Goal: Transaction & Acquisition: Complete application form

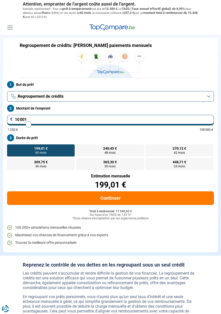
click at [35, 121] on input "10 001" at bounding box center [110, 120] width 207 height 11
type input "1 000"
type input "1250"
type input "100"
type input "1250"
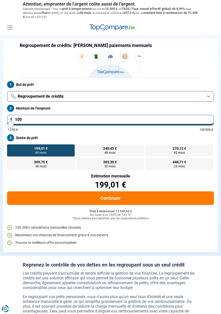
type input "10"
type input "1250"
type input "1"
type input "1250"
type input "0"
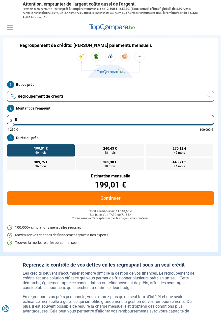
type input "1250"
type input "2"
type input "1250"
type input "25"
type input "1250"
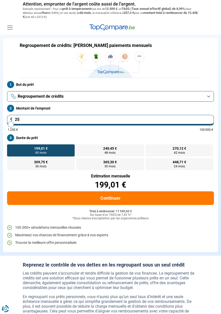
type input "250"
type input "1250"
type input "2 500"
type input "2500"
type input "25 000"
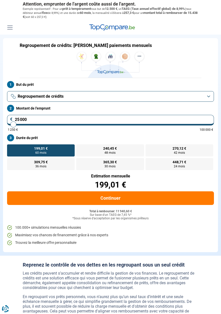
type input "25000"
radio input "false"
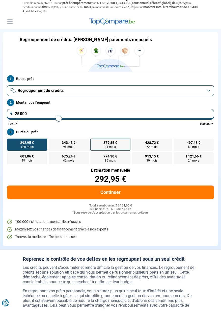
type input "25 000"
click at [114, 153] on span "84 mois" at bounding box center [110, 152] width 11 height 3
click at [94, 148] on input "379,85 € 84 mois" at bounding box center [91, 145] width 3 height 3
radio input "true"
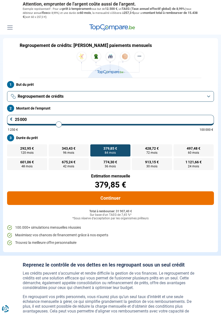
click at [124, 198] on button "Continuer" at bounding box center [110, 198] width 207 height 14
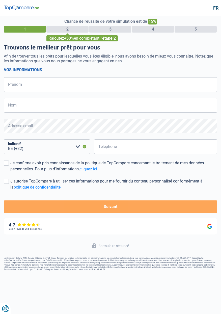
select select "32"
click at [38, 85] on input "Prénom" at bounding box center [111, 84] width 214 height 15
type input "Gregory"
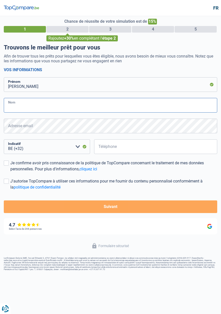
click at [40, 109] on input "Nom" at bounding box center [111, 105] width 214 height 15
type input "Chenal"
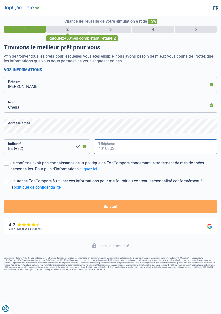
click at [116, 150] on input "Téléphone" at bounding box center [155, 146] width 123 height 15
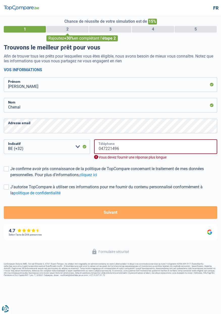
click at [132, 151] on input "047221496" at bounding box center [155, 146] width 123 height 15
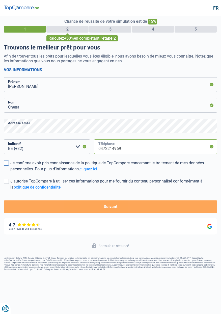
type input "0472214969"
click at [10, 164] on div "Je confirme avoir pris connaissance de la politique de TopCompare concernant le…" at bounding box center [113, 166] width 207 height 12
click at [10, 172] on input "Je confirme avoir pris connaissance de la politique de TopCompare concernant le…" at bounding box center [10, 172] width 0 height 0
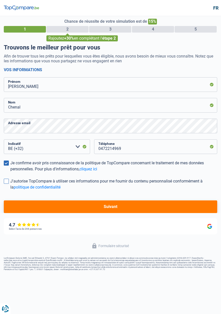
click at [9, 182] on label "J'autorise TopCompare à utiliser ces informations pour me fournir du contenu pe…" at bounding box center [111, 184] width 214 height 12
click at [10, 190] on input "J'autorise TopCompare à utiliser ces informations pour me fournir du contenu pe…" at bounding box center [10, 190] width 0 height 0
click at [115, 208] on button "Suivant" at bounding box center [111, 207] width 214 height 13
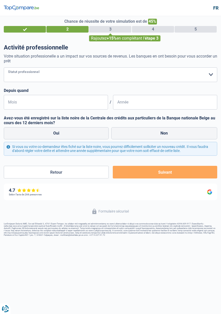
click at [210, 77] on select "Ouvrier Employé privé Employé public Invalide Indépendant Pensionné Chômeur Mut…" at bounding box center [111, 74] width 214 height 15
select select "privateEmployee"
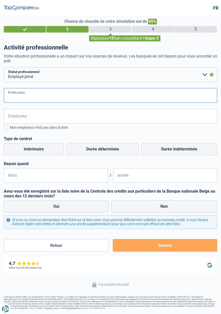
click at [32, 99] on input "Profession" at bounding box center [111, 95] width 214 height 15
type input "Aide boucher"
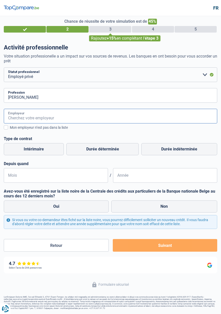
click at [36, 120] on input "Employeur" at bounding box center [111, 116] width 214 height 15
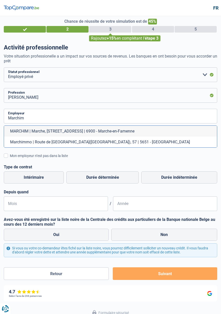
click at [127, 132] on li "MARCHIM | Marche, Rue du Parc Industriel, 5/8 | 6900 - Marche-en-Famenne" at bounding box center [110, 131] width 213 height 11
type input "MARCHIM | Marche, Rue du Parc Industriel, 5/8 | 6900 - Marche-en-Famenne"
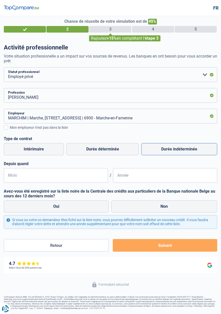
click at [183, 151] on label "Durée indéterminée" at bounding box center [179, 149] width 76 height 12
click at [183, 151] on input "Durée indéterminée" at bounding box center [179, 149] width 76 height 12
radio input "true"
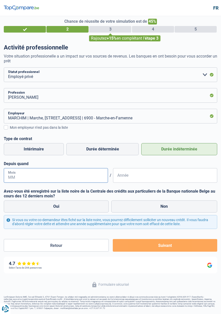
click at [29, 178] on input "Mois" at bounding box center [56, 175] width 104 height 15
type input "10"
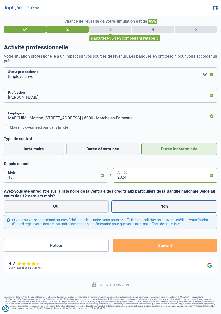
type input "2024"
click at [167, 209] on label "Non" at bounding box center [164, 207] width 106 height 12
click at [167, 209] on input "Non" at bounding box center [164, 207] width 106 height 12
radio input "true"
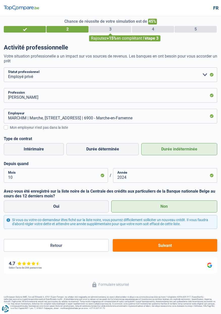
click at [168, 248] on button "Suivant" at bounding box center [165, 245] width 105 height 13
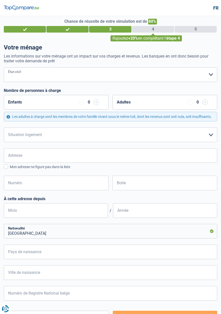
click at [211, 78] on select "Célibataire Marié(e) Cohabitant(e) légal(e) Divorcé(e) Veuf(ve) Séparé (de fait…" at bounding box center [111, 74] width 214 height 15
select select "married"
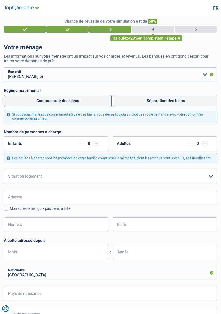
click at [81, 105] on label "Communauté des biens" at bounding box center [58, 101] width 108 height 12
click at [81, 105] on input "Communauté des biens" at bounding box center [58, 101] width 108 height 12
radio input "true"
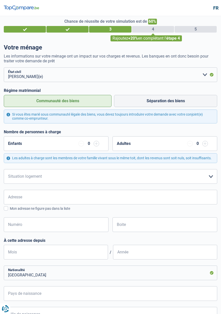
click at [96, 144] on input "button" at bounding box center [97, 144] width 6 height 6
click at [96, 145] on input "button" at bounding box center [97, 144] width 6 height 6
click at [97, 143] on input "button" at bounding box center [97, 144] width 6 height 6
click at [212, 180] on select "Locataire Propriétaire avec prêt hypothécaire Propriétaire sans prêt hypothécai…" at bounding box center [111, 176] width 214 height 15
select select "ownerWithMortgage"
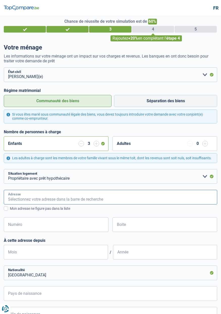
click at [112, 199] on input "Adresse" at bounding box center [111, 197] width 214 height 15
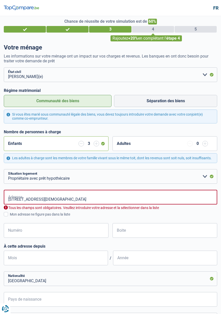
type input "Rue de l'Eglise, 5580, Nassogne, BE"
type input "5"
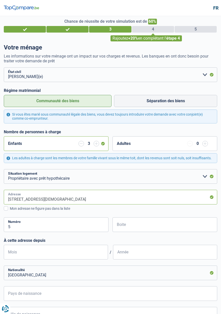
click at [63, 200] on input "Rue de l'Eglise, 5580, Nassogne, BE" at bounding box center [111, 197] width 214 height 15
type input "Rue de l'Eglise, 5580, Rochefort, BE"
click at [57, 256] on input "Mois" at bounding box center [56, 252] width 104 height 15
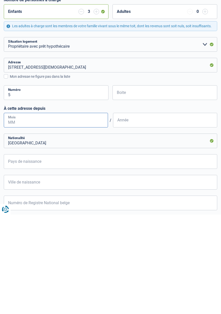
scroll to position [35, 0]
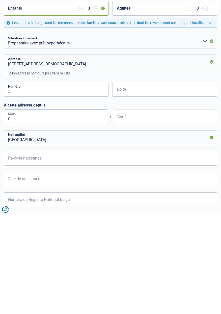
type input "05"
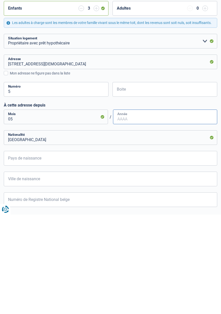
type input "1"
type input "2018"
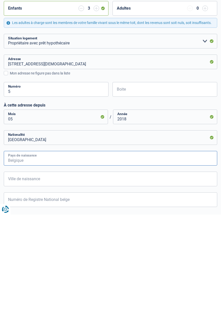
click at [39, 260] on input "Pays de naissance" at bounding box center [111, 258] width 214 height 15
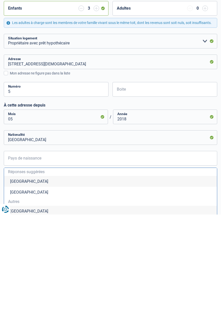
click at [27, 284] on li "Belgique" at bounding box center [110, 281] width 213 height 11
type input "Belgique"
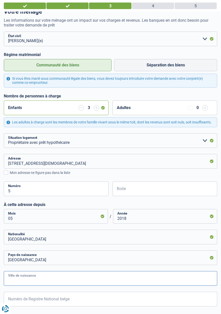
click at [46, 283] on input "Ville de naissance" at bounding box center [111, 278] width 214 height 15
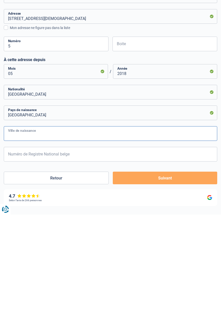
scroll to position [91, 0]
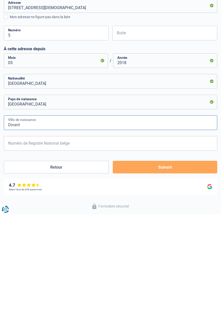
type input "Dinant"
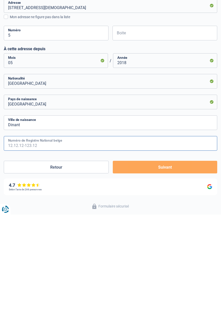
click at [61, 247] on input "Numéro de Registre National belge" at bounding box center [111, 243] width 214 height 15
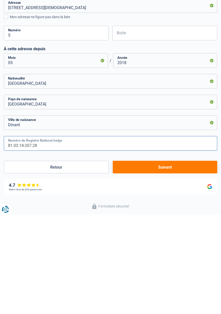
type input "81.03.14-207.28"
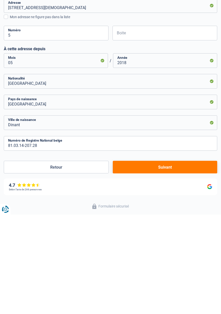
click at [175, 267] on button "Suivant" at bounding box center [165, 266] width 105 height 13
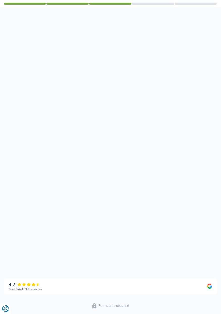
select select "familyAllowances"
select select "netSalary"
select select "mealVouchers"
select select "mortgage"
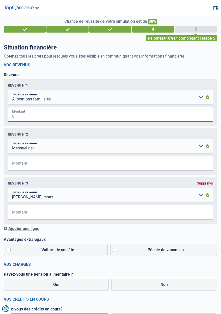
click at [21, 117] on input "Montant" at bounding box center [113, 114] width 199 height 15
type input "8"
type input "747"
click at [25, 167] on input "Montant" at bounding box center [113, 163] width 199 height 15
type input "2.500"
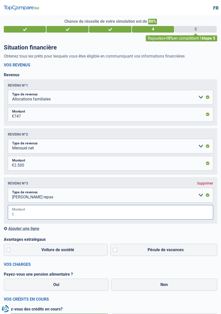
click at [22, 216] on input "Montant" at bounding box center [113, 212] width 199 height 15
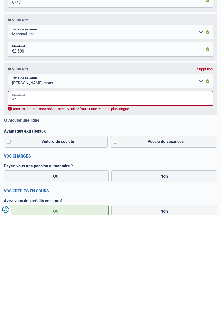
scroll to position [15, 0]
type input "0"
click at [203, 180] on select "Allocation d'handicap Allocations chômage Allocations familiales Chèques repas …" at bounding box center [111, 180] width 206 height 15
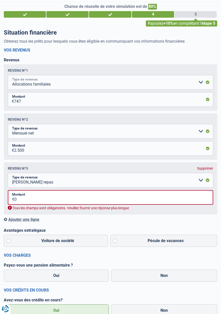
click at [205, 85] on select "Allocation d'handicap Allocations chômage Allocations familiales Chèques repas …" at bounding box center [111, 82] width 206 height 15
click at [89, 63] on div "Revenus Revenu nº1 Allocation d'handicap Allocations chômage Allocations famili…" at bounding box center [111, 140] width 214 height 164
click at [205, 169] on div "Supprimer" at bounding box center [205, 168] width 16 height 4
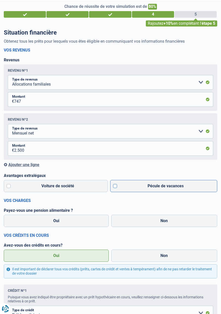
click at [115, 187] on label "Pécule de vacances" at bounding box center [163, 186] width 107 height 12
click at [115, 187] on input "Pécule de vacances" at bounding box center [163, 186] width 107 height 12
checkbox input "true"
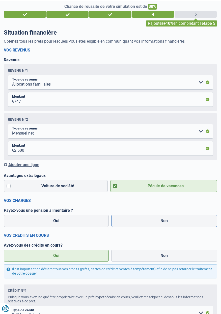
click at [158, 225] on label "Non" at bounding box center [164, 221] width 106 height 12
click at [158, 225] on input "Non" at bounding box center [164, 221] width 106 height 12
radio input "true"
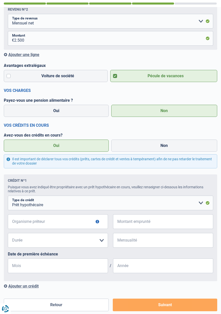
scroll to position [124, 0]
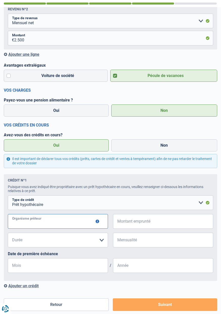
click at [30, 224] on input "Organisme prêteur" at bounding box center [58, 221] width 100 height 15
type input "Vivium"
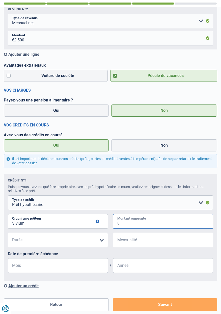
click at [152, 223] on input "Montant emprunté" at bounding box center [166, 221] width 94 height 15
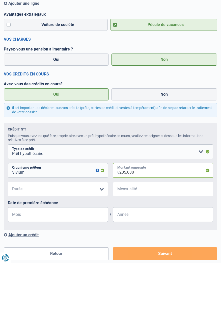
type input "205.000"
click at [49, 244] on select "120 mois 180 mois 240 mois 300 mois 360 mois 420 mois Veuillez sélectionner une…" at bounding box center [58, 240] width 100 height 15
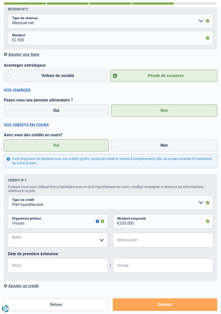
select select "360"
click at [145, 244] on input "Mensualité" at bounding box center [166, 240] width 94 height 15
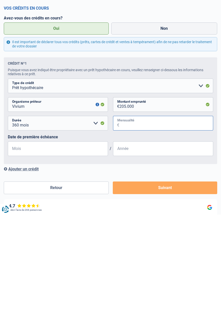
scroll to position [148, 0]
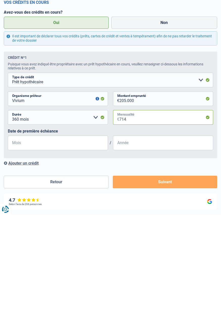
type input "714"
click at [32, 246] on input "Mois" at bounding box center [58, 242] width 100 height 15
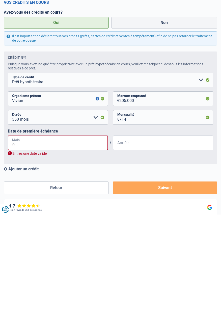
type input "06"
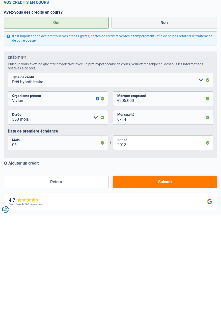
type input "2018"
click at [22, 265] on div "Ajouter un crédit" at bounding box center [111, 262] width 214 height 5
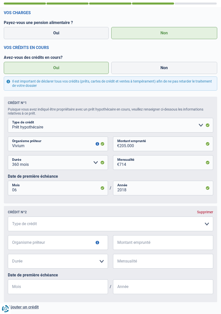
scroll to position [202, 0]
click at [203, 230] on select "Carte ou ouverture de crédit Prêt hypothécaire Vente à tempérament Prêt à tempé…" at bounding box center [111, 223] width 206 height 15
select select "carLoan"
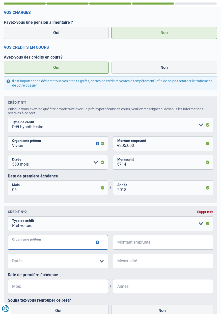
click at [38, 247] on input "Organisme prêteur" at bounding box center [58, 242] width 100 height 15
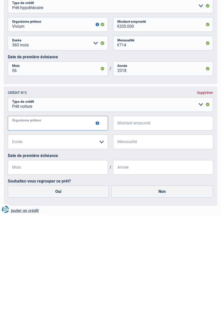
scroll to position [228, 0]
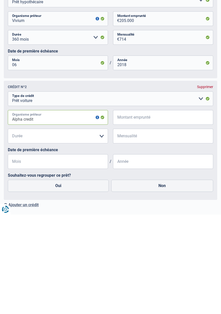
type input "Alpha credit"
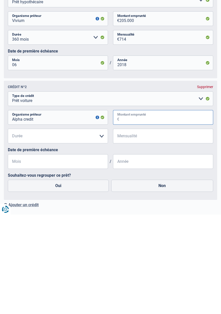
click at [143, 220] on input "Montant emprunté" at bounding box center [166, 217] width 94 height 15
type input "37.000"
click at [28, 239] on select "12 mois 18 mois 24 mois 30 mois 36 mois 42 mois 48 mois 60 mois 72 mois 84 mois…" at bounding box center [58, 235] width 100 height 15
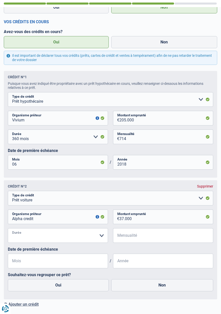
select select "84"
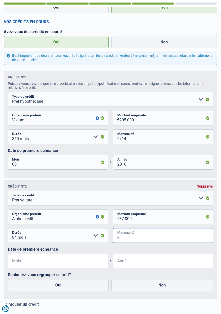
click at [141, 239] on input "Mensualité" at bounding box center [166, 235] width 94 height 15
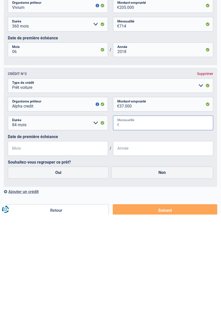
scroll to position [246, 0]
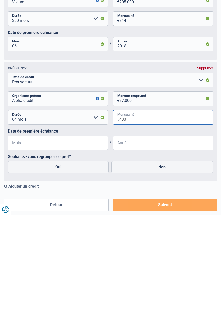
type input "433"
click at [26, 247] on input "Mois" at bounding box center [58, 242] width 100 height 15
type input "05"
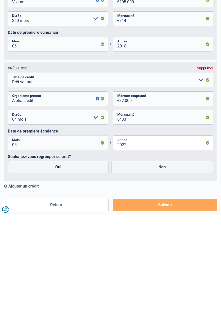
type input "2022"
click at [26, 288] on div "Ajouter un crédit" at bounding box center [111, 285] width 214 height 5
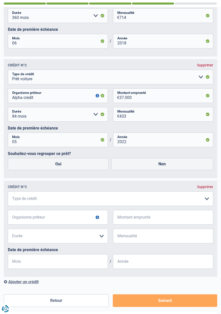
scroll to position [350, 0]
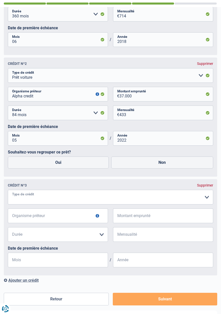
click at [206, 200] on select "Carte ou ouverture de crédit Prêt hypothécaire Vente à tempérament Prêt à tempé…" at bounding box center [111, 197] width 206 height 15
select select "renovationLoan"
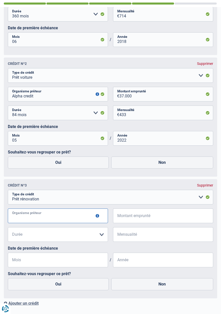
click at [35, 221] on input "Organisme prêteur" at bounding box center [58, 216] width 100 height 15
type input "Alpha crédit"
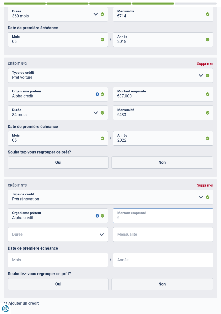
click at [146, 219] on input "Montant emprunté" at bounding box center [166, 216] width 94 height 15
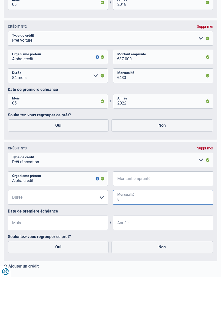
click at [133, 239] on input "Mensualité" at bounding box center [166, 234] width 94 height 15
type input "242"
click at [30, 236] on select "12 mois 18 mois 24 mois Veuillez sélectionner une option" at bounding box center [58, 234] width 100 height 15
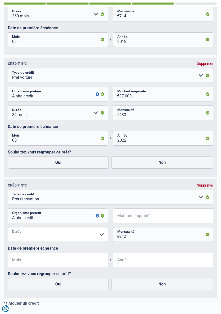
click at [102, 240] on select "12 mois 18 mois 24 mois Veuillez sélectionner une option" at bounding box center [58, 234] width 100 height 15
click at [24, 239] on select "12 mois 18 mois 24 mois Veuillez sélectionner une option" at bounding box center [58, 234] width 100 height 15
click at [27, 239] on select "12 mois 18 mois 24 mois Veuillez sélectionner une option" at bounding box center [58, 234] width 100 height 15
click at [101, 238] on select "12 mois 18 mois 24 mois Veuillez sélectionner une option" at bounding box center [58, 234] width 100 height 15
click at [87, 254] on input "Mois" at bounding box center [58, 260] width 100 height 15
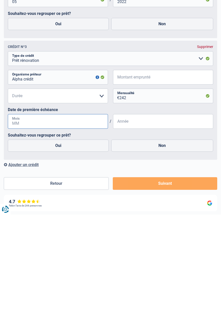
scroll to position [394, 0]
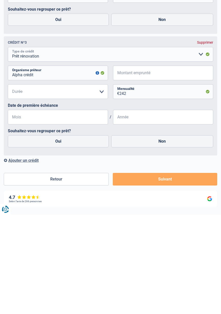
click at [202, 158] on select "Carte ou ouverture de crédit Prêt hypothécaire Vente à tempérament Prêt à tempé…" at bounding box center [111, 154] width 206 height 15
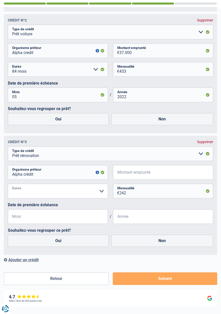
click at [50, 197] on select "12 mois 18 mois 24 mois Veuillez sélectionner une option" at bounding box center [58, 191] width 100 height 15
select select "24"
click at [96, 192] on select "12 mois 18 mois 24 mois Veuillez sélectionner une option" at bounding box center [58, 191] width 100 height 15
click at [68, 207] on label "Date de première échéance" at bounding box center [111, 205] width 206 height 5
click at [202, 157] on select "Carte ou ouverture de crédit Prêt hypothécaire Vente à tempérament Prêt à tempé…" at bounding box center [111, 154] width 206 height 15
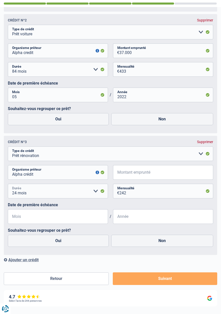
click at [96, 196] on select "12 mois 18 mois 24 mois Veuillez sélectionner une option" at bounding box center [58, 191] width 100 height 15
click at [84, 211] on input "Mois" at bounding box center [58, 216] width 100 height 15
click at [201, 157] on select "Carte ou ouverture de crédit Prêt hypothécaire Vente à tempérament Prêt à tempé…" at bounding box center [111, 154] width 206 height 15
select select "personalLoan"
select select
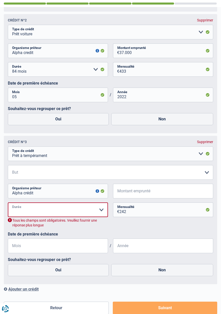
click at [101, 212] on select "12 mois 18 mois 24 mois Veuillez sélectionner une option" at bounding box center [58, 210] width 100 height 15
click at [201, 156] on select "Carte ou ouverture de crédit Prêt hypothécaire Vente à tempérament Prêt à tempé…" at bounding box center [111, 154] width 206 height 15
select select "cardOrCredit"
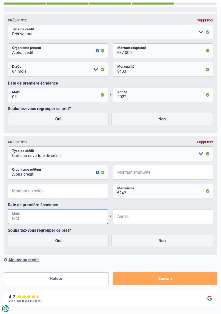
click at [66, 221] on input "Mois" at bounding box center [58, 216] width 100 height 15
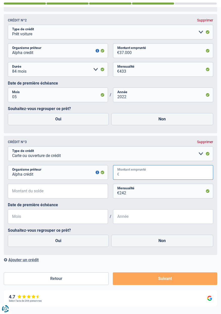
click at [150, 176] on input "Montant emprunté" at bounding box center [166, 172] width 94 height 15
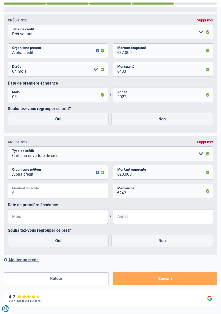
click at [28, 194] on input "Montant du solde" at bounding box center [61, 191] width 94 height 15
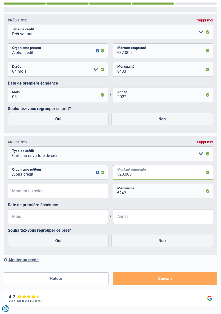
click at [145, 177] on input "20.000" at bounding box center [166, 172] width 94 height 15
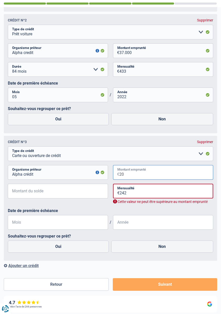
type input "2"
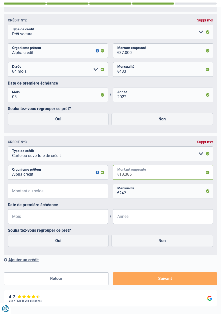
type input "18.385"
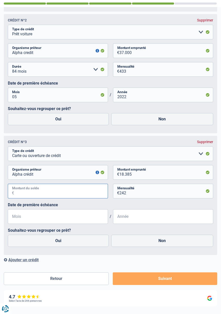
click at [25, 196] on input "Montant du solde" at bounding box center [61, 191] width 94 height 15
type input "10.185"
click at [41, 221] on input "Mois" at bounding box center [58, 216] width 100 height 15
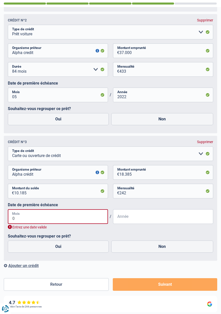
type input "04"
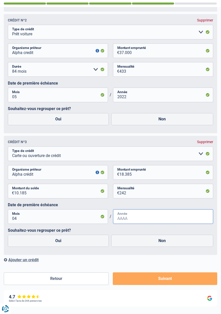
click at [144, 222] on input "Année" at bounding box center [163, 216] width 100 height 15
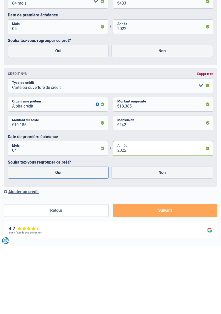
type input "2022"
click at [64, 244] on label "Oui" at bounding box center [58, 241] width 101 height 12
click at [64, 244] on input "Oui" at bounding box center [58, 241] width 101 height 12
radio input "true"
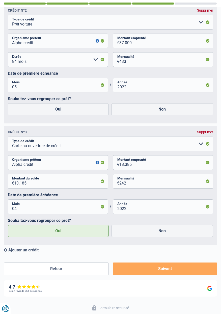
scroll to position [407, 0]
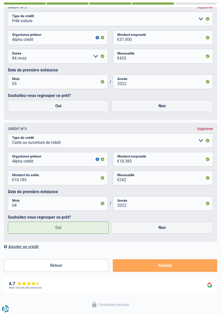
click at [161, 269] on button "Suivant" at bounding box center [165, 265] width 105 height 13
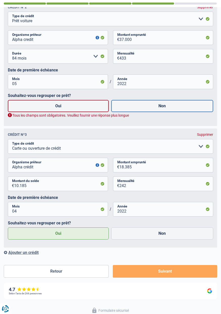
click at [166, 111] on label "Non" at bounding box center [162, 106] width 102 height 12
click at [166, 111] on input "Non" at bounding box center [162, 106] width 102 height 12
radio input "true"
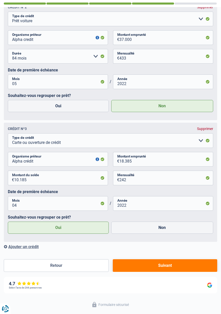
click at [169, 269] on button "Suivant" at bounding box center [165, 265] width 105 height 13
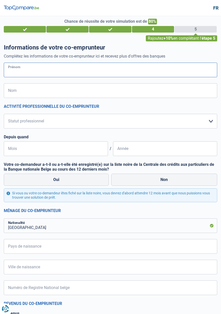
click at [20, 71] on input "Prénom" at bounding box center [111, 70] width 214 height 15
type input "Vinciane"
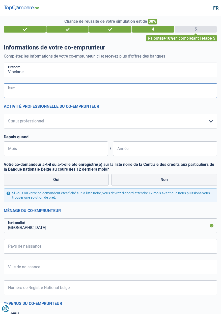
click at [28, 95] on input "Nom" at bounding box center [111, 90] width 214 height 15
type input "Dardenne"
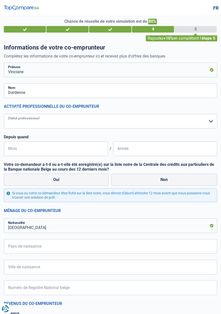
click at [49, 124] on select "Ouvrier Employé privé Employé public Invalide Indépendant Pensionné Chômeur Mut…" at bounding box center [111, 121] width 214 height 15
select select "publicEmployee"
select select "netSalary"
select select "mealVouchers"
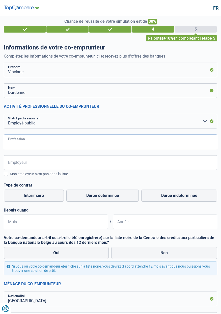
click at [32, 146] on input "Profession" at bounding box center [111, 142] width 214 height 15
type input "Aide soignante"
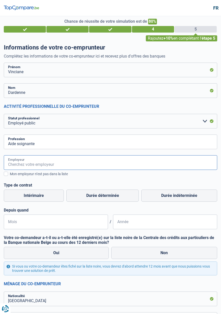
click at [25, 165] on input "Employeur" at bounding box center [111, 162] width 214 height 15
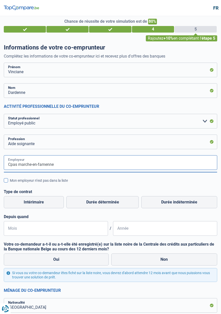
type input "Cpas marche-en-famenne"
click at [47, 182] on div "Mon employeur n’est pas dans la liste" at bounding box center [114, 180] width 208 height 5
click at [10, 183] on input "Mon employeur n’est pas dans la liste" at bounding box center [10, 183] width 0 height 0
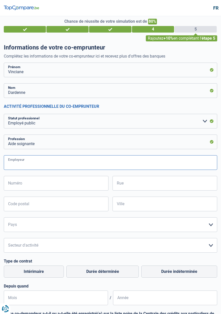
click at [33, 166] on input "Employeur" at bounding box center [111, 162] width 214 height 15
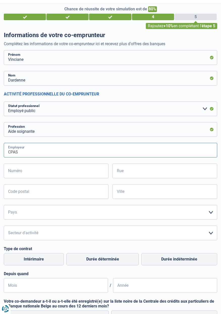
scroll to position [9, 0]
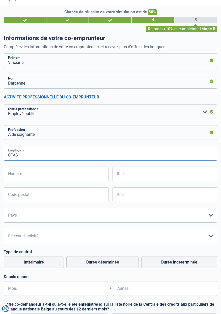
type input "CPAS"
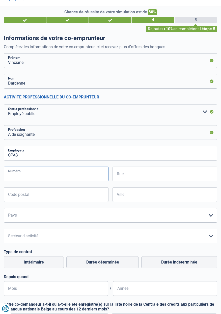
click at [34, 177] on input "Numéro" at bounding box center [56, 174] width 105 height 15
type input "20"
click at [139, 177] on input "Rue" at bounding box center [165, 174] width 105 height 15
type input "Boulevard du midi"
click at [15, 196] on input "Code postal" at bounding box center [56, 194] width 105 height 15
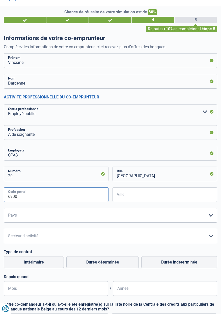
type input "6900"
click at [132, 199] on input "Ville" at bounding box center [165, 194] width 105 height 15
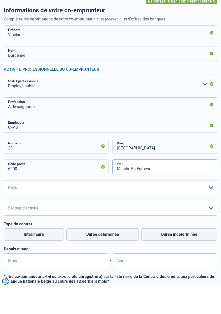
type input "Marche-En-Famenne"
click at [210, 220] on select "Belgique France Allemagne Italie Luxembourg Pays-Bas Espagne Suisse Veuillez sé…" at bounding box center [111, 215] width 214 height 15
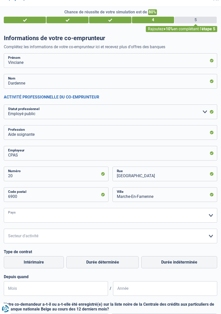
select select "BE"
click at [209, 241] on select "Agriculture/Pêche Industrie Horeca Courier/Fitness/Taxi Construction Banques/As…" at bounding box center [111, 236] width 214 height 15
click at [195, 256] on label "Durée indéterminée" at bounding box center [179, 262] width 76 height 12
click at [195, 256] on input "Durée indéterminée" at bounding box center [179, 262] width 76 height 12
radio input "true"
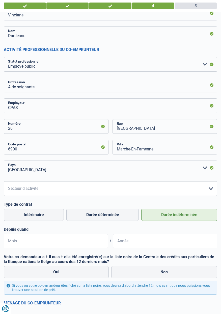
scroll to position [56, 0]
click at [27, 244] on input "Mois" at bounding box center [56, 241] width 104 height 15
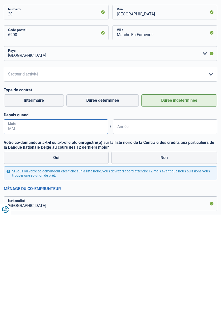
scroll to position [79, 0]
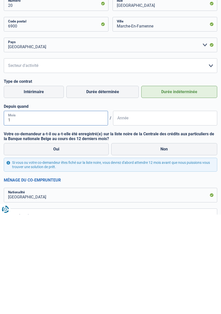
type input "12"
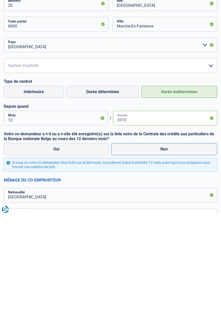
type input "2010"
click at [170, 250] on label "Non" at bounding box center [164, 249] width 106 height 12
click at [170, 250] on input "Non" at bounding box center [164, 249] width 106 height 12
radio input "true"
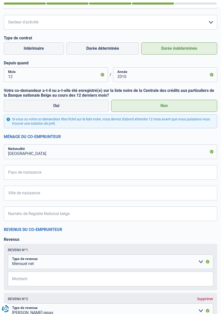
scroll to position [223, 0]
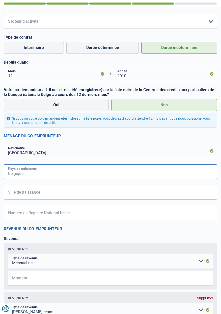
click at [58, 176] on input "Pays de naissance" at bounding box center [111, 171] width 214 height 15
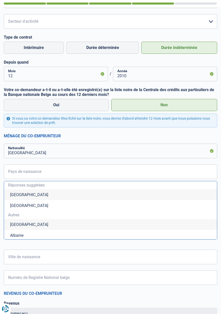
click at [22, 196] on li "Belgique" at bounding box center [110, 194] width 213 height 11
type input "Belgique"
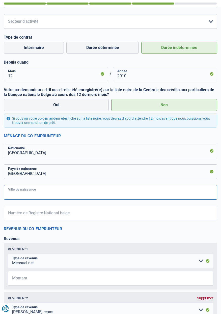
click at [45, 196] on input "Ville de naissance" at bounding box center [111, 192] width 214 height 15
type input "Dinant"
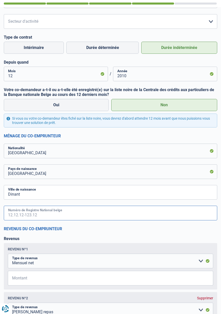
click at [65, 216] on input "Numéro de Registre National belge" at bounding box center [111, 213] width 214 height 15
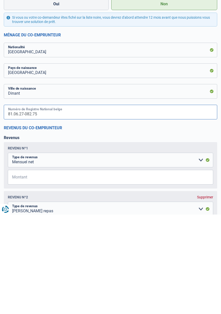
scroll to position [225, 0]
type input "81.06.27-082.75"
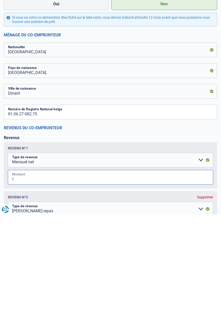
click at [25, 280] on input "Montant" at bounding box center [113, 277] width 199 height 15
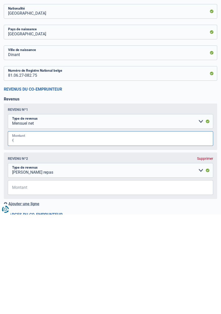
scroll to position [267, 0]
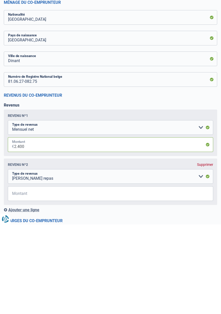
type input "2.400"
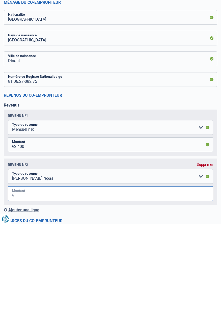
click at [30, 288] on input "Montant" at bounding box center [113, 283] width 199 height 15
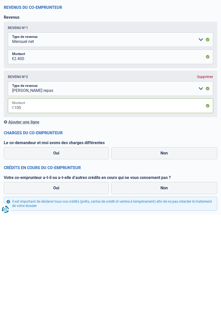
scroll to position [346, 0]
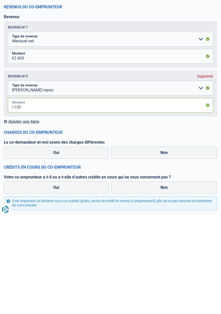
type input "100"
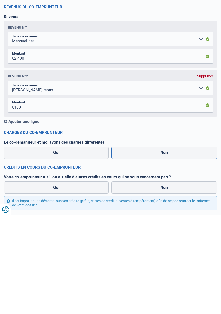
click at [167, 254] on label "Non" at bounding box center [164, 252] width 106 height 12
click at [167, 254] on input "Non" at bounding box center [164, 252] width 106 height 12
radio input "true"
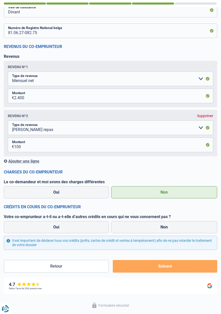
scroll to position [405, 0]
click at [168, 231] on label "Non" at bounding box center [164, 227] width 106 height 12
click at [168, 231] on input "Non" at bounding box center [164, 227] width 106 height 12
radio input "true"
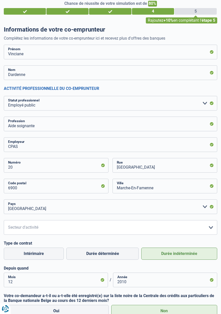
scroll to position [0, 0]
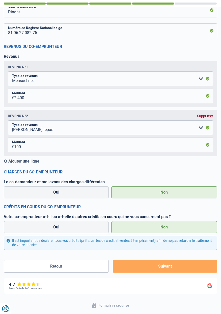
click at [171, 267] on button "Suivant" at bounding box center [165, 266] width 105 height 13
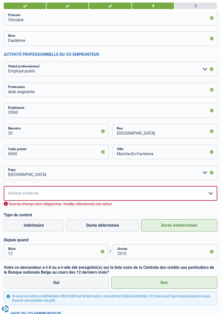
scroll to position [51, 0]
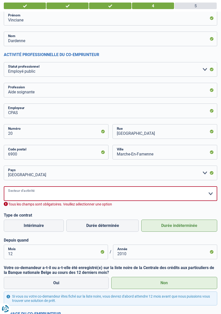
click at [32, 194] on select "Agriculture/Pêche Industrie Horeca Courier/Fitness/Taxi Construction Banques/As…" at bounding box center [111, 193] width 214 height 15
select select "bigCompanies"
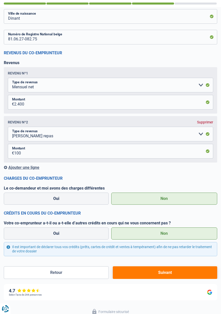
scroll to position [405, 0]
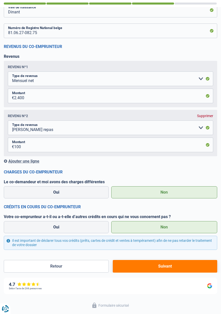
click at [171, 267] on button "Suivant" at bounding box center [165, 266] width 105 height 13
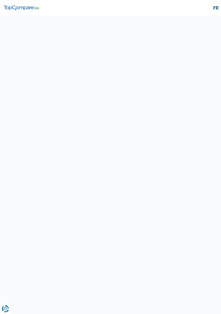
select select "refinancing"
select select "60"
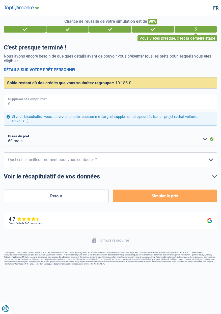
click at [31, 105] on input "Supplément à emprunter" at bounding box center [113, 102] width 207 height 15
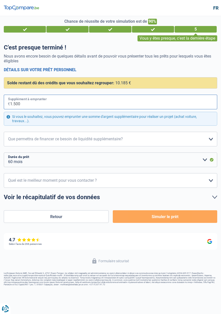
type input "15.000"
select select "120"
type input "15.000"
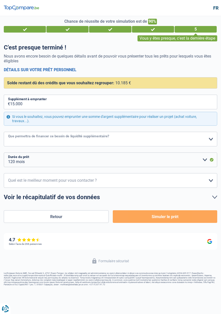
click at [209, 142] on select "Confort maison: meubles, textile, peinture, électroménager, outillage non-profe…" at bounding box center [111, 139] width 214 height 15
select select "judicial"
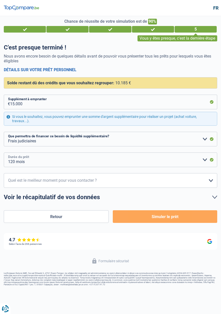
click at [206, 163] on select "12 mois 18 mois 24 mois 30 mois 36 mois 42 mois 48 mois 60 mois 72 mois 84 mois…" at bounding box center [111, 160] width 214 height 15
select select "84"
click at [211, 185] on select "10h-12h 12h-14h 14h-16h 16h-18h Veuillez sélectionner une option" at bounding box center [111, 180] width 214 height 15
select select "14-16"
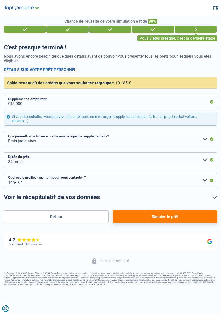
click at [172, 219] on button "Simuler le prêt" at bounding box center [165, 216] width 105 height 13
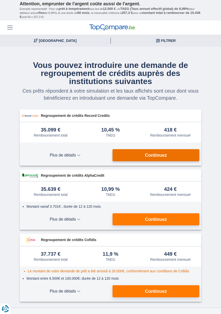
click at [171, 161] on button "Continuez" at bounding box center [156, 155] width 87 height 12
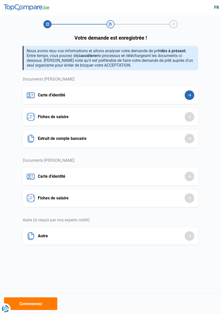
click at [191, 99] on button "Carte d'identité" at bounding box center [111, 95] width 176 height 18
click at [151, 102] on button "Carte d'identité" at bounding box center [111, 95] width 176 height 18
click at [39, 305] on button "Commencez" at bounding box center [30, 304] width 53 height 13
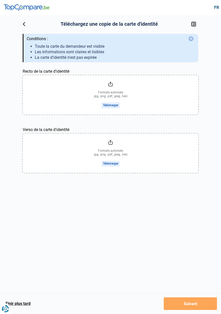
click at [111, 108] on input "Recto de la carte d'identité" at bounding box center [111, 94] width 176 height 39
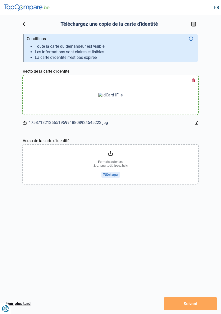
click at [112, 176] on input "Verso de la carte d'identité" at bounding box center [111, 164] width 176 height 39
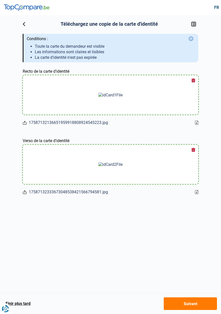
click at [196, 305] on button "Suivant" at bounding box center [190, 304] width 53 height 13
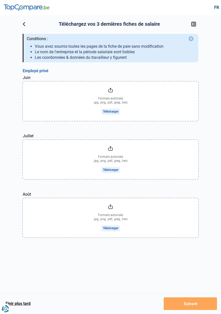
click at [110, 114] on input "Juin" at bounding box center [111, 101] width 176 height 39
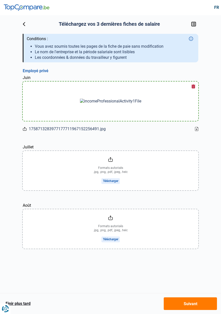
click at [115, 180] on input "Juillet" at bounding box center [111, 170] width 176 height 39
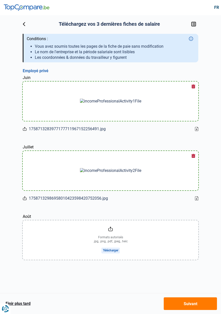
click at [115, 251] on input "Août" at bounding box center [111, 240] width 176 height 39
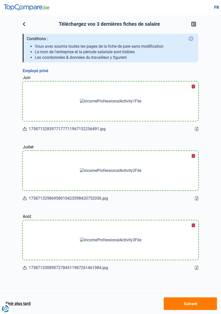
click at [200, 305] on button "Suivant" at bounding box center [190, 304] width 53 height 13
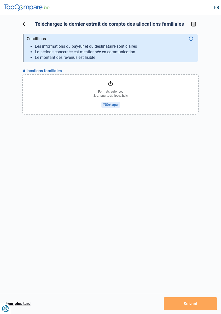
click at [110, 106] on input "file" at bounding box center [111, 94] width 176 height 39
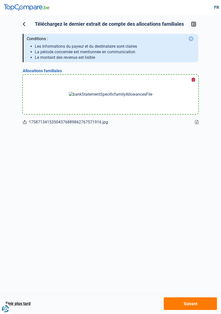
click at [194, 305] on button "Suivant" at bounding box center [190, 304] width 53 height 13
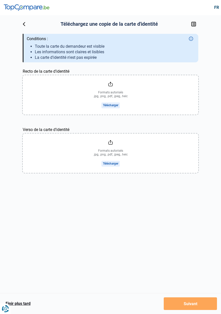
click at [112, 105] on input "Recto de la carte d'identité" at bounding box center [111, 94] width 176 height 39
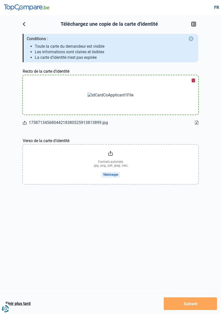
click at [113, 178] on input "Verso de la carte d'identité" at bounding box center [111, 164] width 176 height 39
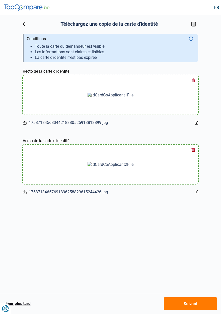
click at [195, 306] on button "Suivant" at bounding box center [190, 304] width 53 height 13
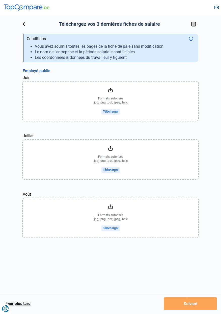
click at [157, 134] on div "Juillet Formats autorisés .jpg, .png, .pdf, .jpeg, .heic Télécharger" at bounding box center [111, 156] width 176 height 46
click at [115, 114] on input "Juin" at bounding box center [111, 101] width 176 height 39
click at [113, 113] on input "Juin" at bounding box center [111, 101] width 176 height 39
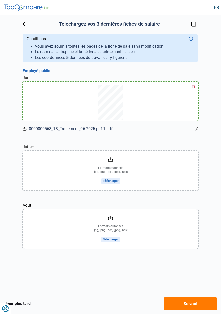
click at [113, 181] on input "Juillet" at bounding box center [111, 170] width 176 height 39
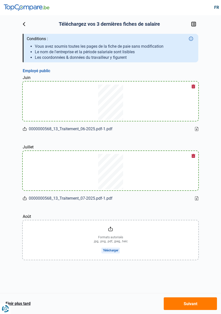
click at [116, 253] on input "Août" at bounding box center [111, 240] width 176 height 39
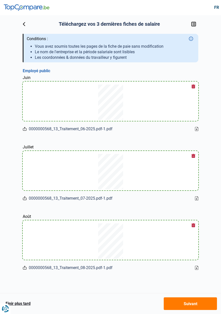
click at [196, 306] on button "Suivant" at bounding box center [190, 304] width 53 height 13
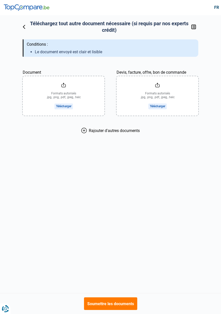
click at [64, 109] on input "Document" at bounding box center [64, 95] width 82 height 39
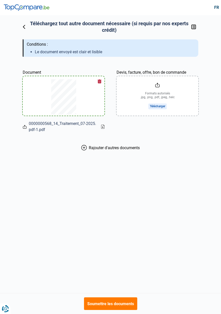
click at [85, 151] on icon at bounding box center [84, 148] width 6 height 6
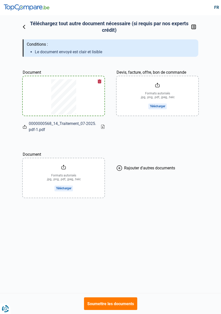
click at [66, 190] on input "Document" at bounding box center [64, 177] width 82 height 39
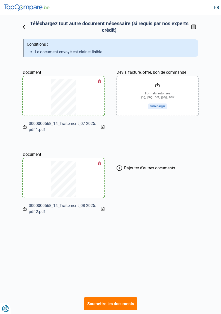
click at [121, 170] on icon at bounding box center [119, 168] width 5 height 5
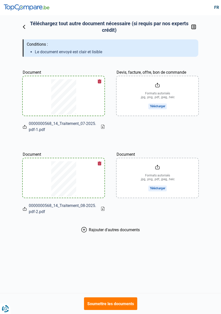
click at [158, 190] on input "Document" at bounding box center [158, 177] width 82 height 39
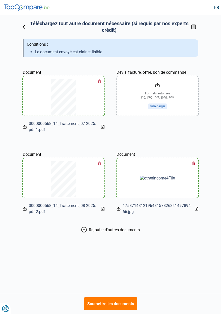
click at [126, 305] on button "Soumettre les documents" at bounding box center [110, 304] width 53 height 13
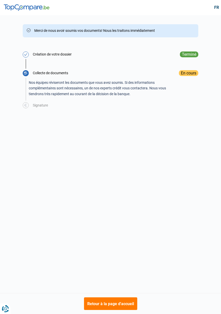
click at [126, 306] on button "Retour à la page d'accueil" at bounding box center [110, 304] width 53 height 13
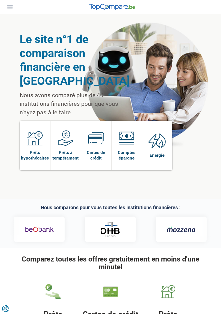
click at [167, 231] on img at bounding box center [181, 229] width 29 height 6
